Goal: Information Seeking & Learning: Find specific fact

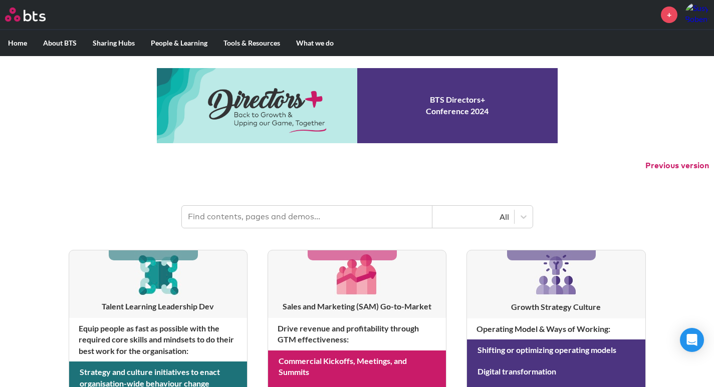
click at [269, 222] on input "text" at bounding box center [307, 217] width 251 height 22
type input "employee handbook"
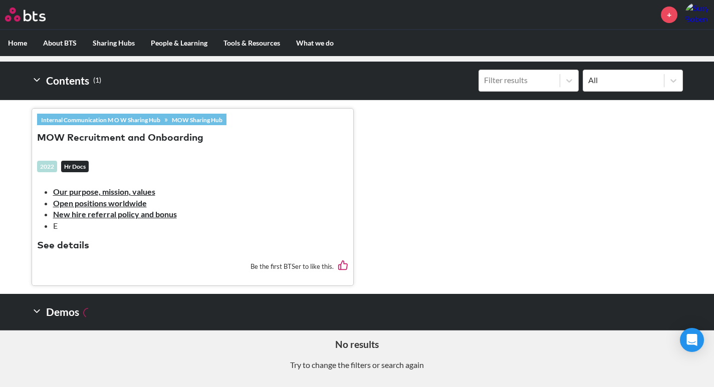
scroll to position [271, 0]
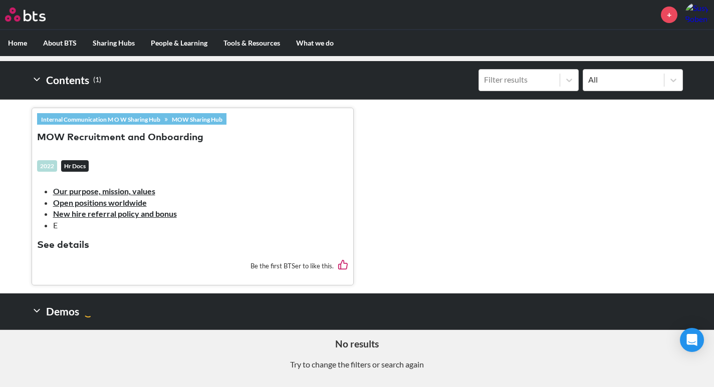
click at [70, 240] on button "See details" at bounding box center [63, 246] width 52 height 14
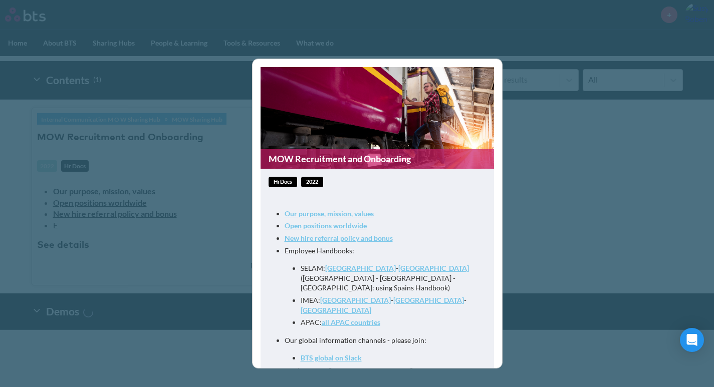
click at [610, 166] on div "MOW Recruitment and Onboarding hrDocs 2022 Our purpose, mission, values Open po…" at bounding box center [357, 193] width 714 height 387
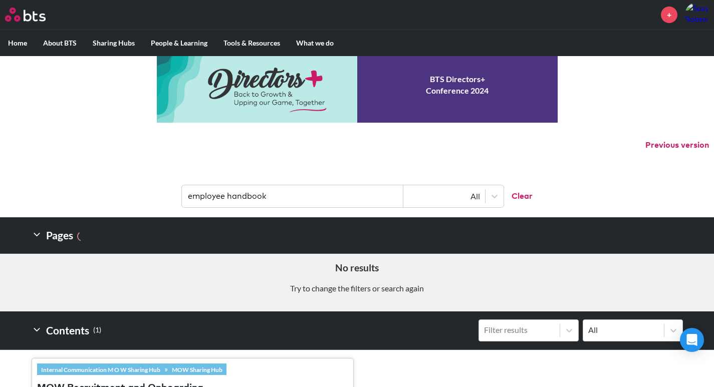
scroll to position [0, 0]
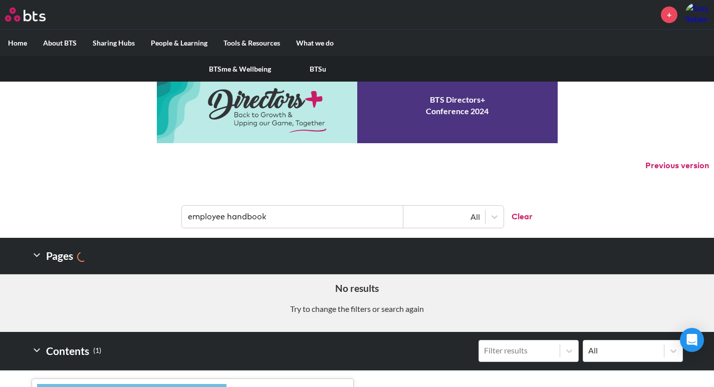
click at [189, 42] on label "People & Learning" at bounding box center [179, 43] width 73 height 26
click at [0, 0] on input "People & Learning" at bounding box center [0, 0] width 0 height 0
click at [116, 42] on label "Sharing Hubs" at bounding box center [114, 43] width 58 height 26
click at [0, 0] on input "Sharing Hubs" at bounding box center [0, 0] width 0 height 0
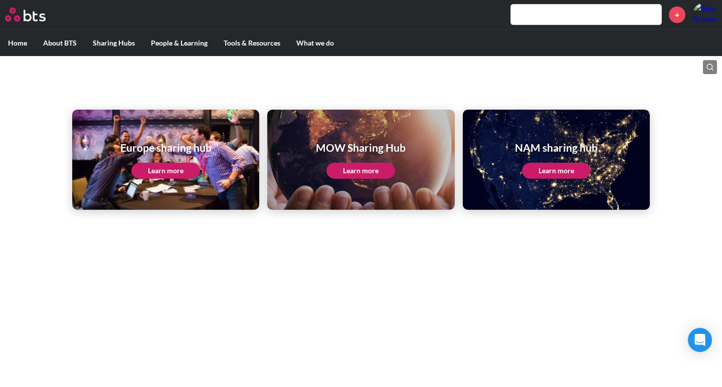
click at [552, 172] on link "Learn more" at bounding box center [556, 171] width 69 height 16
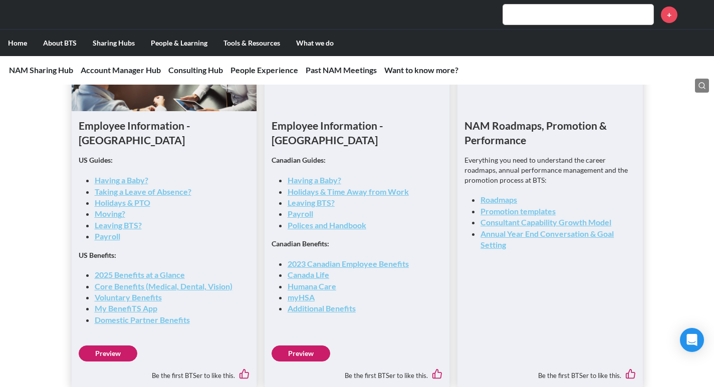
scroll to position [1504, 0]
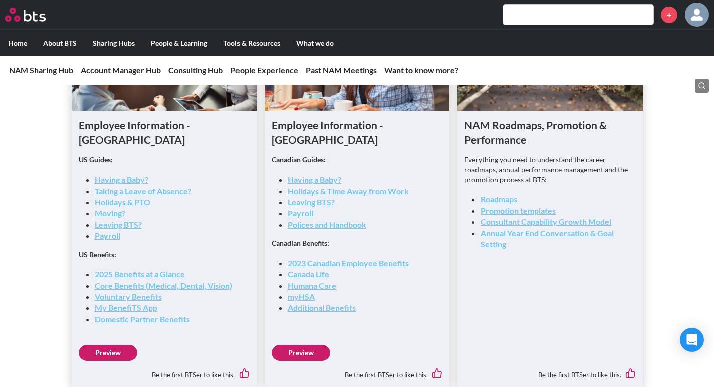
click at [115, 220] on link "Leaving BTS?" at bounding box center [118, 225] width 47 height 10
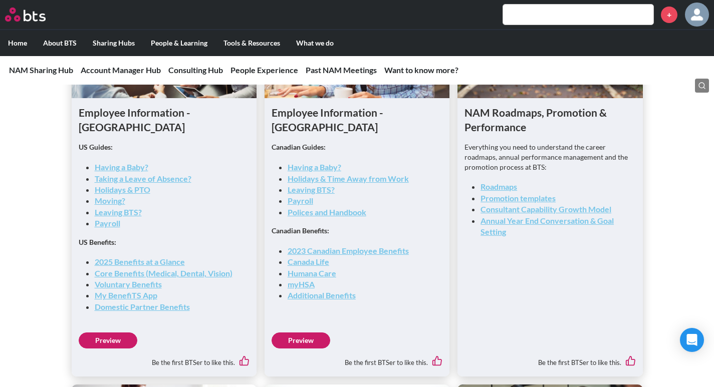
scroll to position [1453, 0]
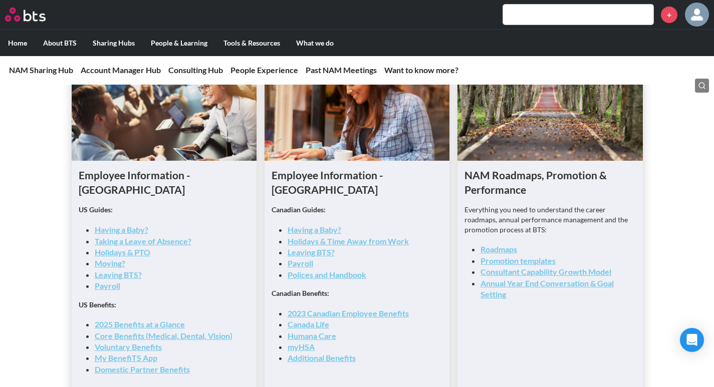
click at [108, 281] on link "Payroll" at bounding box center [108, 286] width 26 height 10
click at [546, 10] on input "text" at bounding box center [578, 15] width 150 height 20
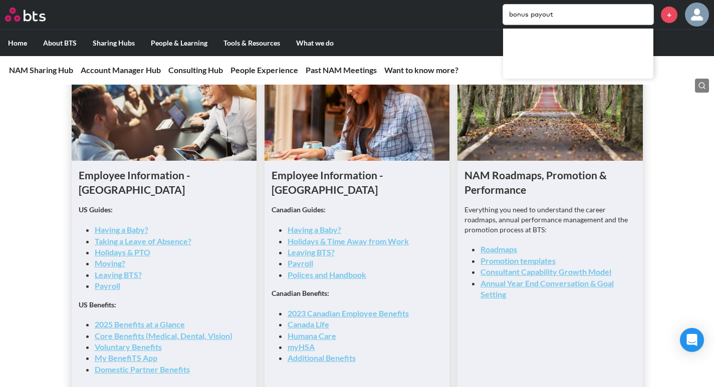
type input "bonus payout"
